Goal: Task Accomplishment & Management: Manage account settings

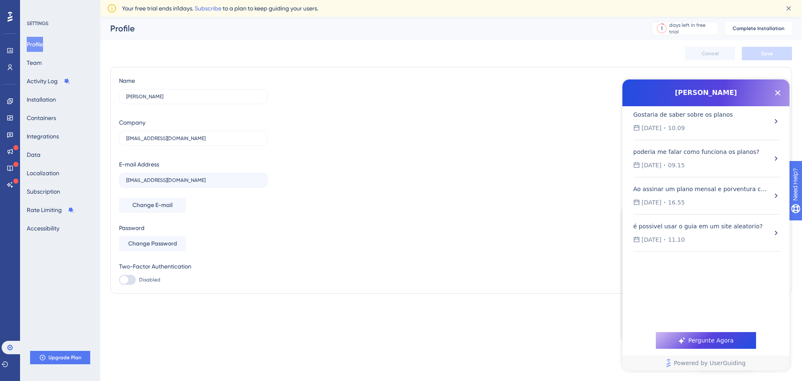
click at [776, 92] on icon "Close Button" at bounding box center [778, 93] width 10 height 10
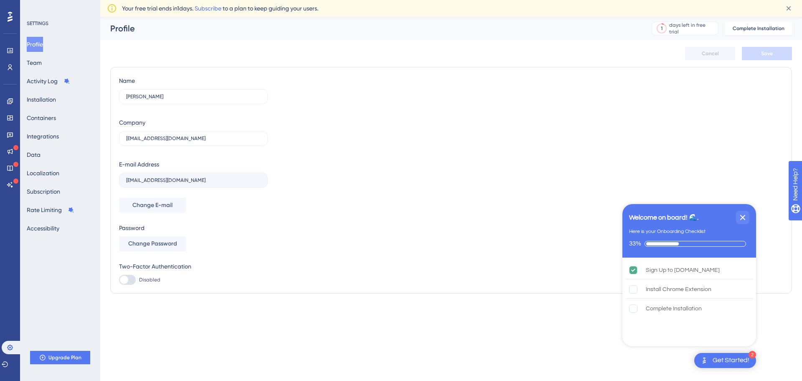
click at [784, 96] on button "Close Button" at bounding box center [778, 92] width 13 height 13
click at [683, 30] on div "days left in free trial" at bounding box center [693, 28] width 46 height 13
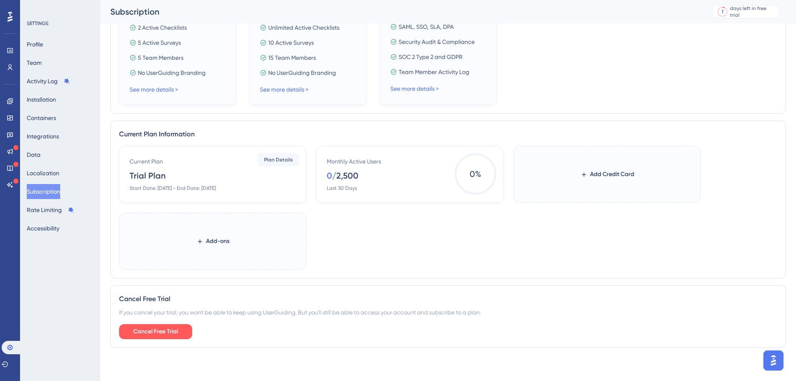
scroll to position [293, 0]
click at [166, 335] on span "Cancel Free Trial" at bounding box center [155, 331] width 45 height 10
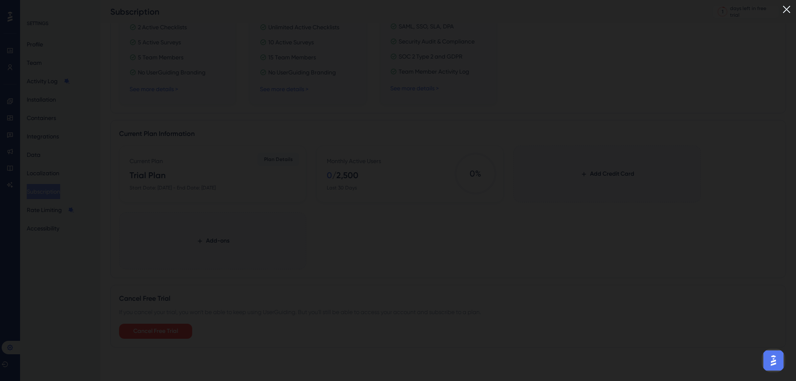
click at [791, 8] on img at bounding box center [787, 10] width 14 height 14
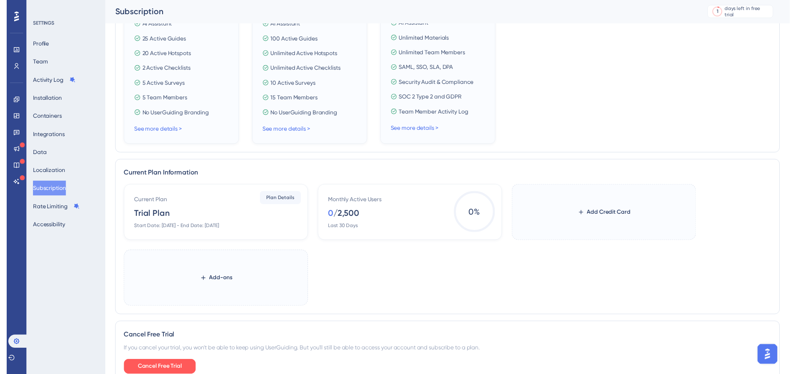
scroll to position [0, 0]
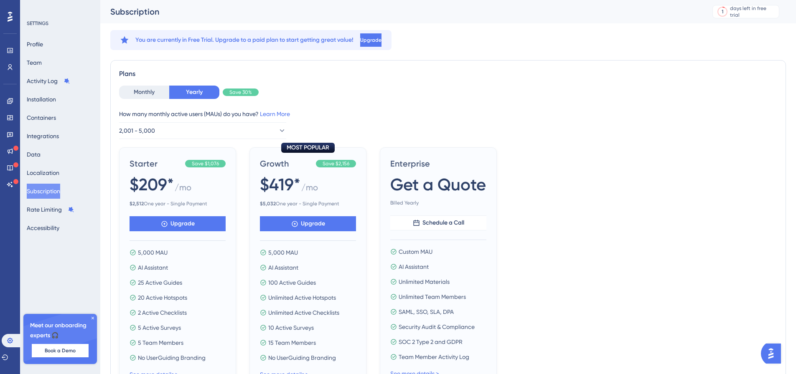
click at [95, 318] on icon at bounding box center [92, 318] width 5 height 5
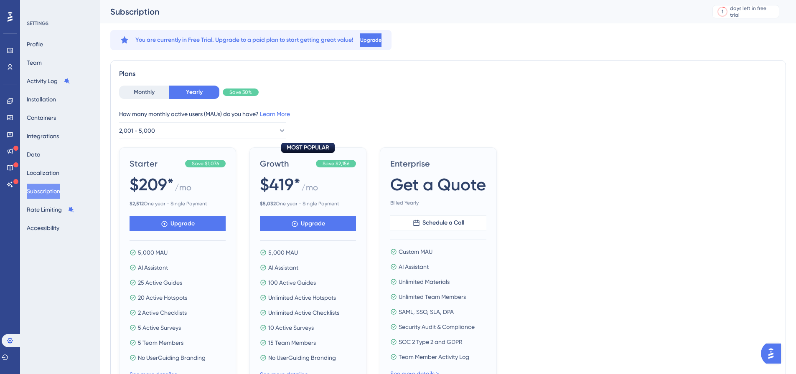
click at [688, 140] on div "Monthly Yearly Save 30% How many monthly active users ([PERSON_NAME]) do you ha…" at bounding box center [448, 238] width 658 height 305
